Goal: Find specific page/section: Find specific page/section

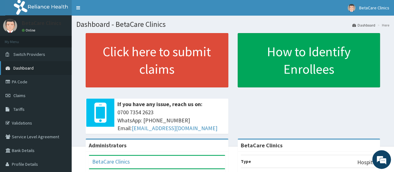
click at [21, 64] on link "Dashboard" at bounding box center [36, 68] width 72 height 14
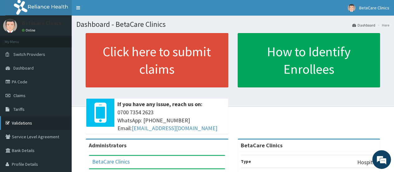
click at [21, 121] on link "Validations" at bounding box center [36, 123] width 72 height 14
